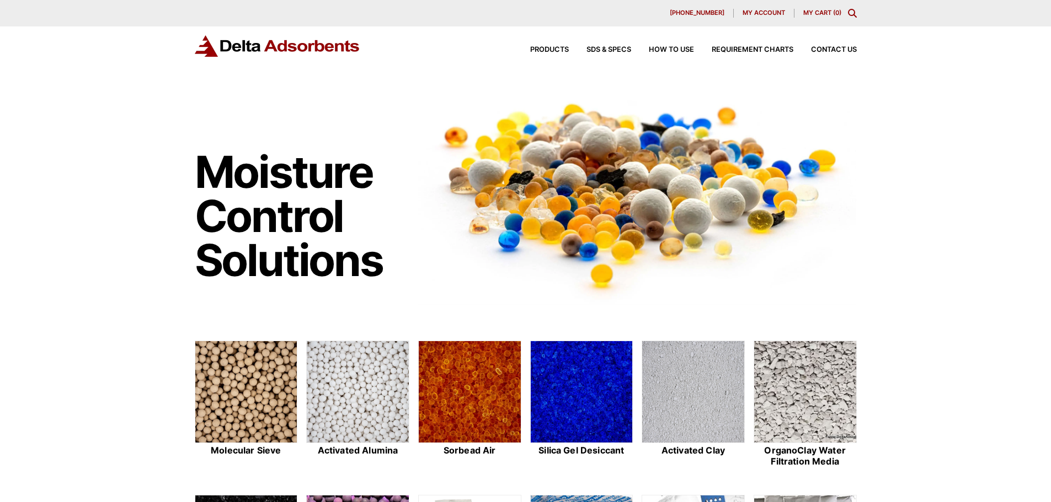
click at [643, 16] on div "630-980-5205 My account My Cart ( 0 )" at bounding box center [526, 13] width 662 height 9
click at [472, 386] on img at bounding box center [470, 392] width 102 height 103
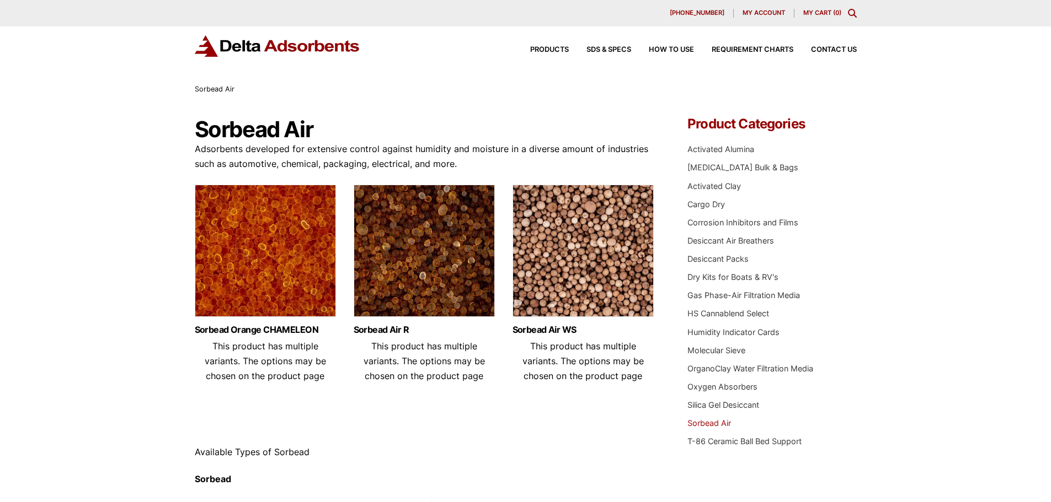
click at [248, 228] on img at bounding box center [265, 254] width 141 height 138
